Goal: Task Accomplishment & Management: Use online tool/utility

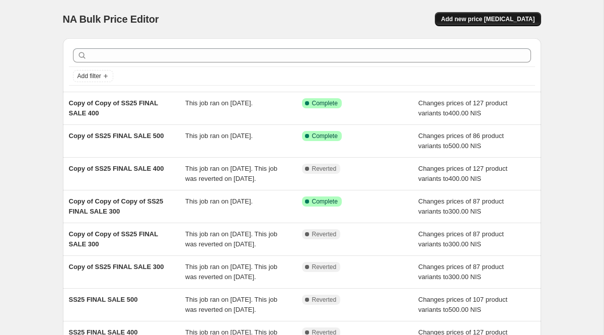
click at [476, 24] on button "Add new price [MEDICAL_DATA]" at bounding box center [488, 19] width 106 height 14
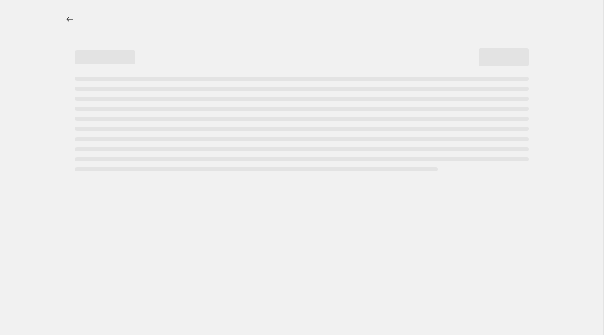
select select "percentage"
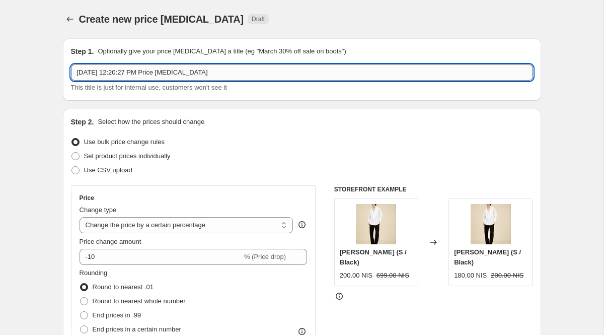
click at [270, 78] on input "[DATE] 12:20:27 PM Price [MEDICAL_DATA]" at bounding box center [302, 72] width 462 height 16
type input "S"
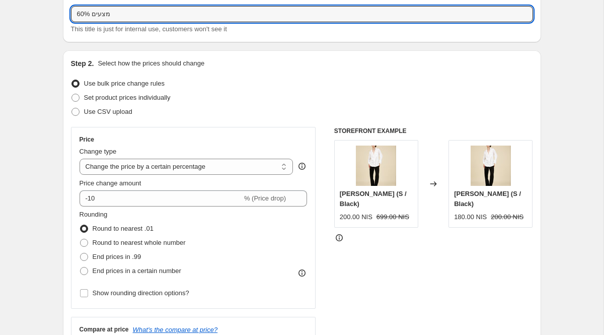
scroll to position [62, 0]
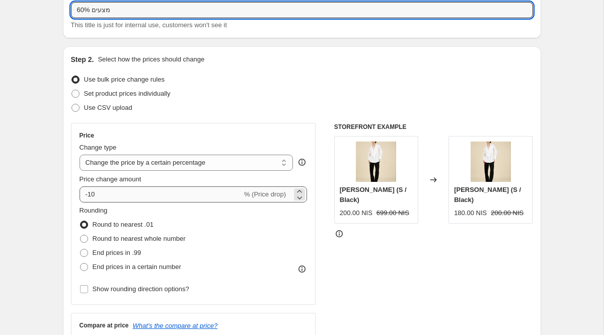
type input "60% מצעים"
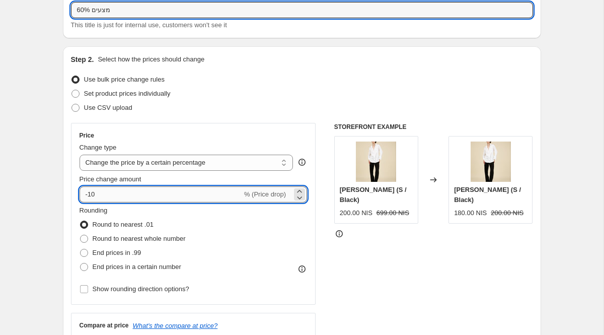
click at [231, 194] on input "-10" at bounding box center [161, 194] width 163 height 16
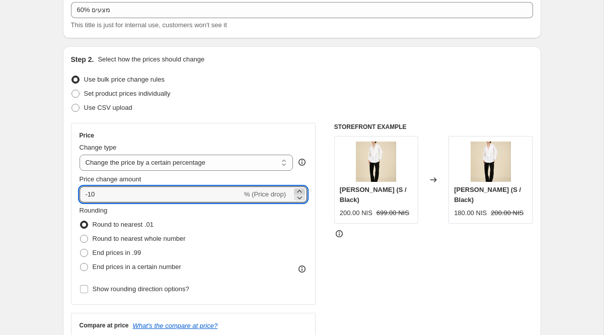
click at [299, 190] on icon at bounding box center [299, 191] width 5 height 3
click at [99, 194] on input "-8" at bounding box center [161, 194] width 163 height 16
click at [90, 194] on input "-8" at bounding box center [161, 194] width 163 height 16
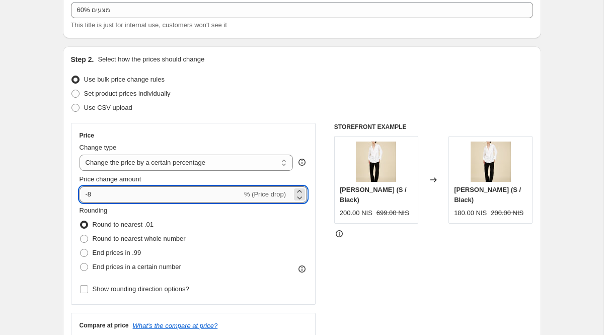
click at [90, 194] on input "-8" at bounding box center [161, 194] width 163 height 16
type input "-60"
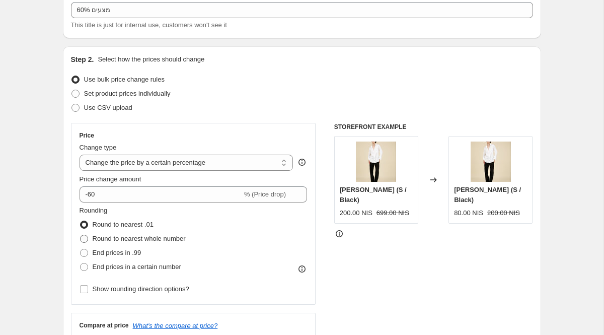
click at [87, 239] on span at bounding box center [84, 239] width 8 height 8
click at [81, 235] on input "Round to nearest whole number" at bounding box center [80, 235] width 1 height 1
radio input "true"
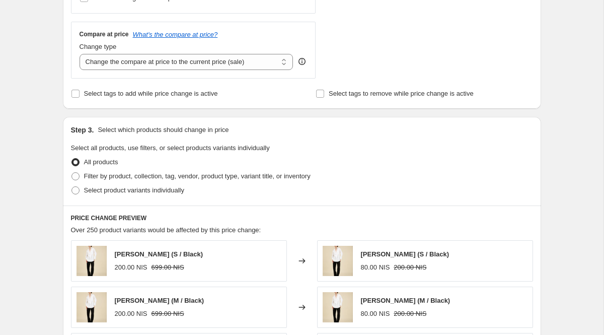
scroll to position [357, 0]
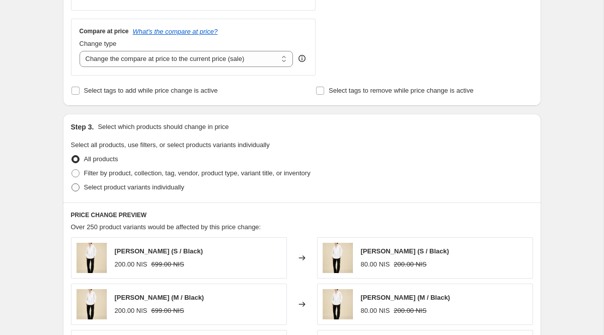
click at [79, 188] on span at bounding box center [76, 187] width 8 height 8
click at [72, 184] on input "Select product variants individually" at bounding box center [72, 183] width 1 height 1
radio input "true"
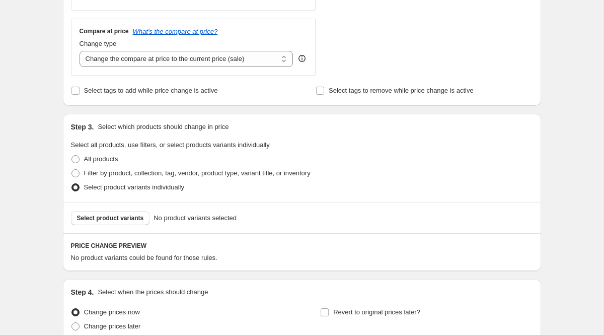
scroll to position [449, 0]
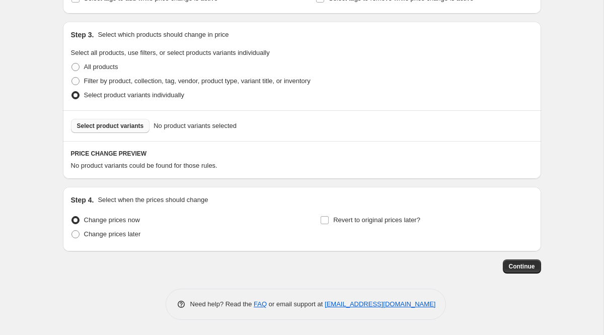
click at [118, 130] on button "Select product variants" at bounding box center [110, 126] width 79 height 14
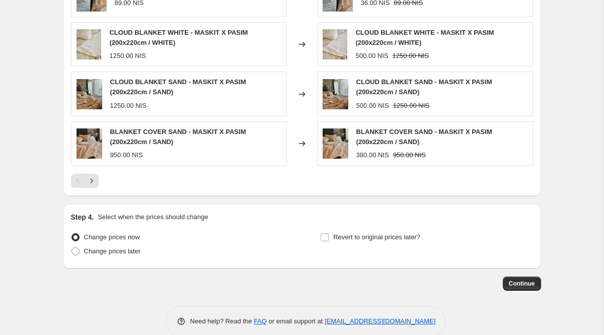
scroll to position [712, 0]
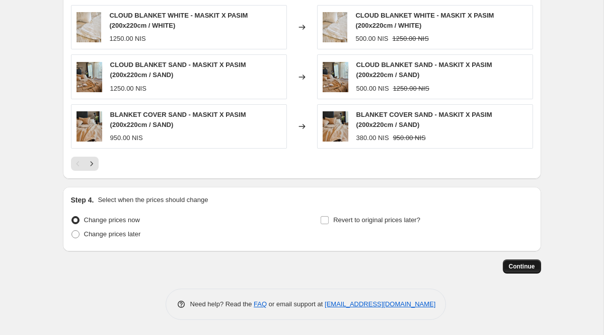
click at [518, 265] on span "Continue" at bounding box center [522, 266] width 26 height 8
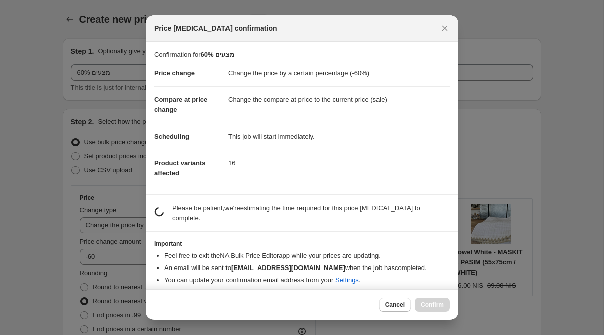
scroll to position [0, 0]
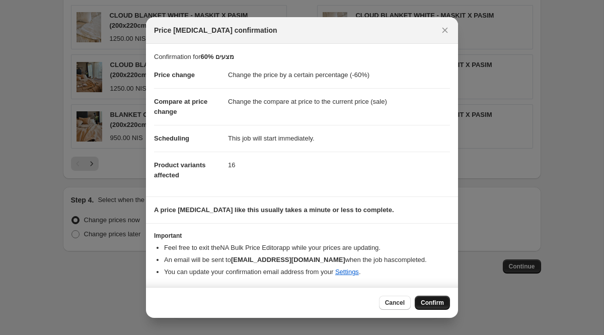
click at [431, 305] on span "Confirm" at bounding box center [432, 303] width 23 height 8
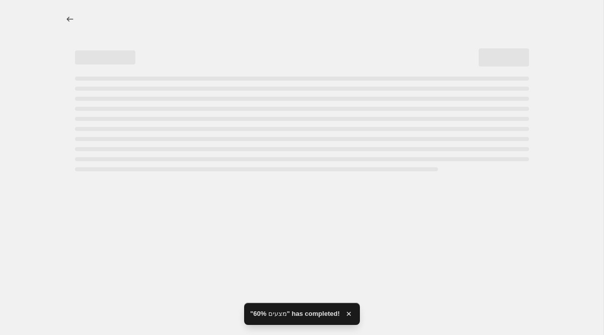
select select "percentage"
